Goal: Consume media (video, audio): Consume media (video, audio)

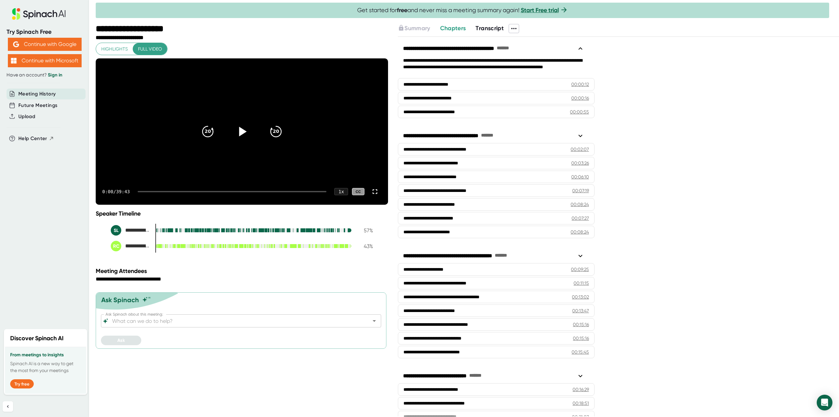
click at [245, 136] on icon at bounding box center [243, 132] width 8 height 10
